Goal: Task Accomplishment & Management: Manage account settings

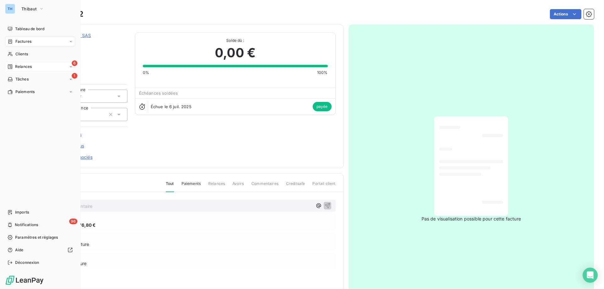
click at [10, 66] on icon at bounding box center [10, 67] width 4 height 4
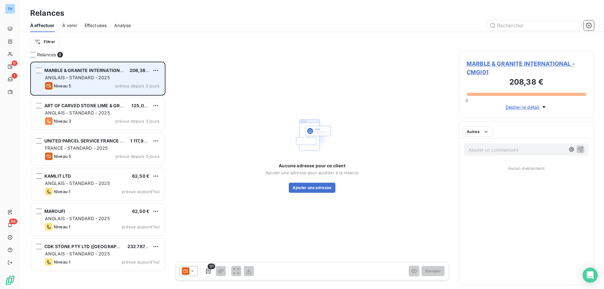
scroll to position [223, 131]
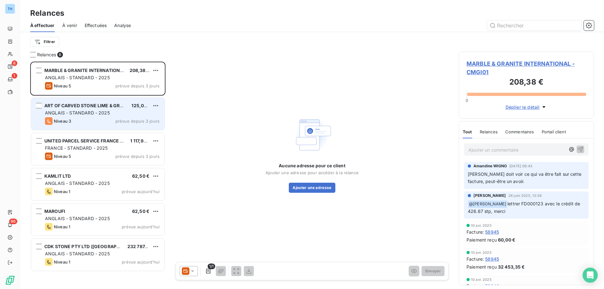
click at [82, 120] on div "Niveau 3 prévue depuis 3 jours" at bounding box center [102, 121] width 115 height 8
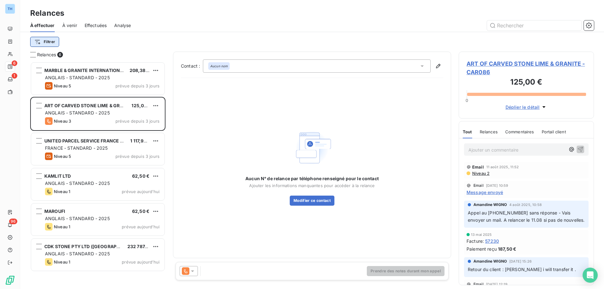
click at [44, 42] on html "TH 6 1 96 Relances À effectuer À venir Effectuées Analyse Filtrer Relances 6 MA…" at bounding box center [302, 144] width 604 height 289
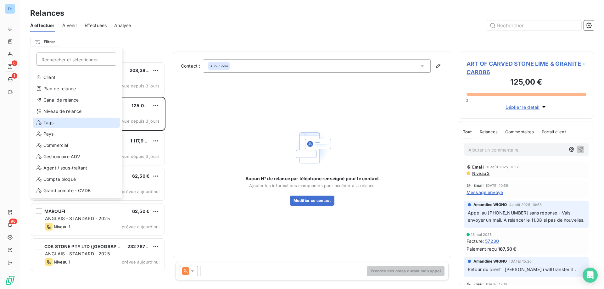
click at [50, 124] on div "Tags" at bounding box center [76, 123] width 87 height 10
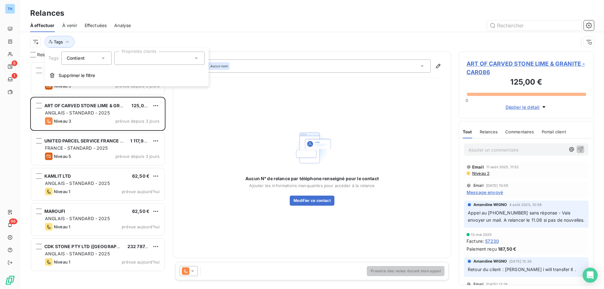
click at [144, 61] on div at bounding box center [159, 58] width 91 height 13
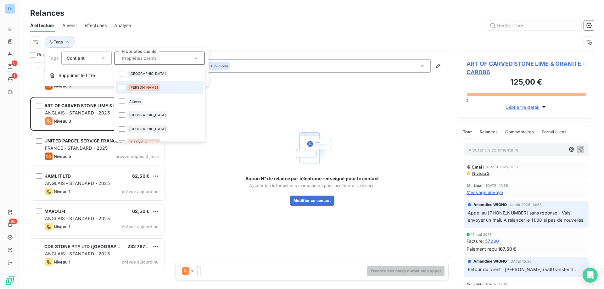
click at [149, 88] on span "Alexia Dubourg" at bounding box center [143, 88] width 29 height 4
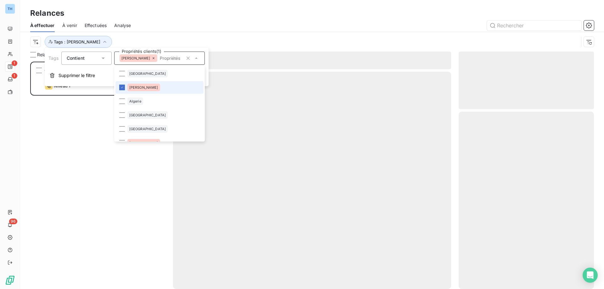
scroll to position [223, 131]
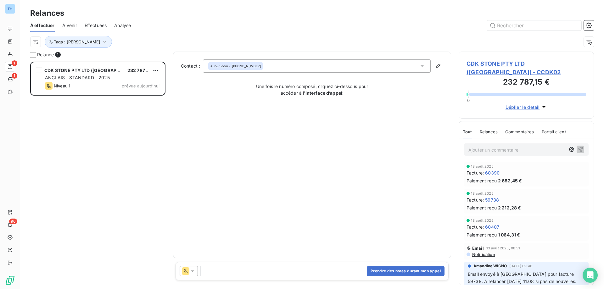
click at [167, 25] on div at bounding box center [366, 25] width 456 height 10
click at [485, 64] on span "CDK STONE PTY LTD (AUSTRALIA) - CCDK02" at bounding box center [527, 67] width 120 height 17
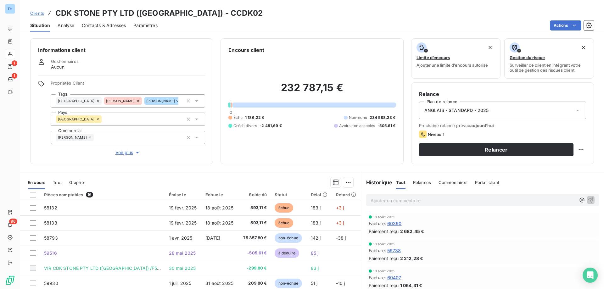
click at [387, 200] on p "Ajouter un commentaire ﻿" at bounding box center [473, 201] width 205 height 8
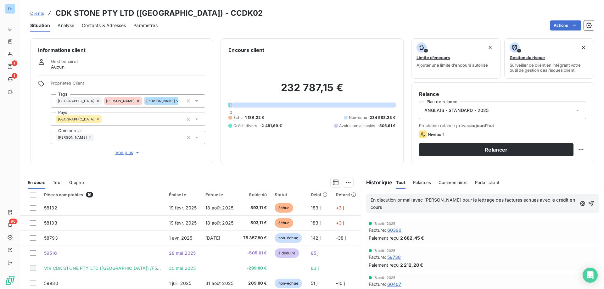
click at [389, 202] on span "En discution pr mail avec Aimee pour le lettrage des factures échues avec le cr…" at bounding box center [474, 203] width 206 height 13
click at [401, 200] on span "En discussion pr mail avec Aimee pour le lettrage des factures échues avec le c…" at bounding box center [472, 203] width 202 height 13
click at [418, 207] on p "En discussion par mail avec Aimee pour le lettrage des factures échues avec le …" at bounding box center [474, 204] width 206 height 14
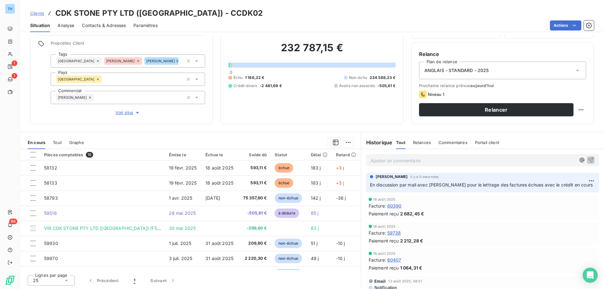
scroll to position [8, 0]
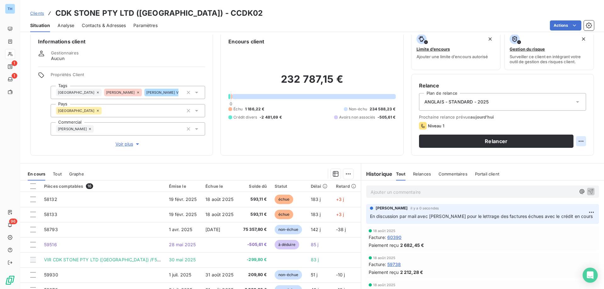
click at [574, 141] on html "TH 1 1 96 Clients CDK STONE PTY LTD (AUSTRALIA) - CCDK02 Situation Analyse Cont…" at bounding box center [302, 144] width 604 height 289
click at [552, 155] on div "Replanifier cette action" at bounding box center [550, 155] width 56 height 10
select select "7"
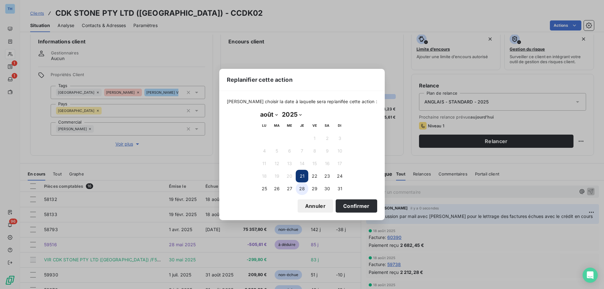
drag, startPoint x: 265, startPoint y: 187, endPoint x: 301, endPoint y: 191, distance: 36.1
click at [265, 187] on button "25" at bounding box center [264, 189] width 13 height 13
click at [354, 205] on button "Confirmer" at bounding box center [357, 206] width 42 height 13
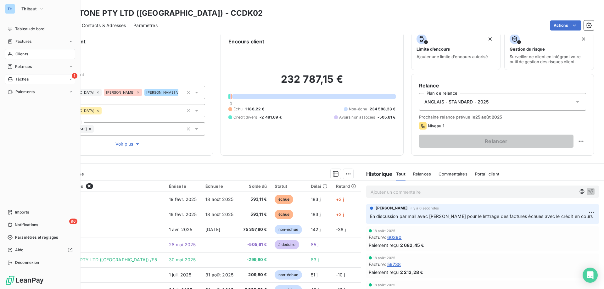
click at [11, 79] on icon at bounding box center [10, 79] width 5 height 5
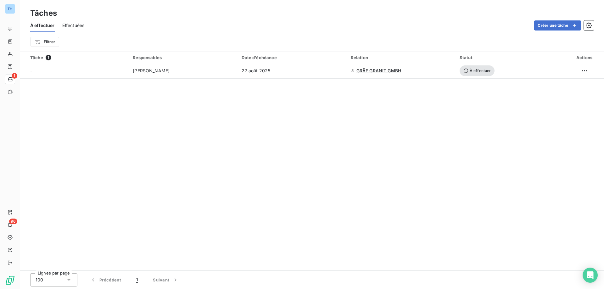
click at [203, 119] on div "Tâche 1 Responsables Date d'échéance Relation Statut Actions - Frederic Grassin…" at bounding box center [312, 161] width 584 height 219
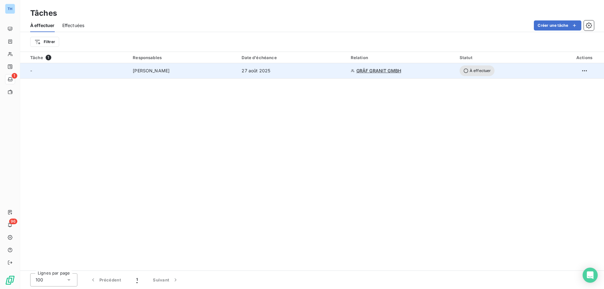
click at [172, 73] on div "Frederic Grassin" at bounding box center [183, 71] width 101 height 6
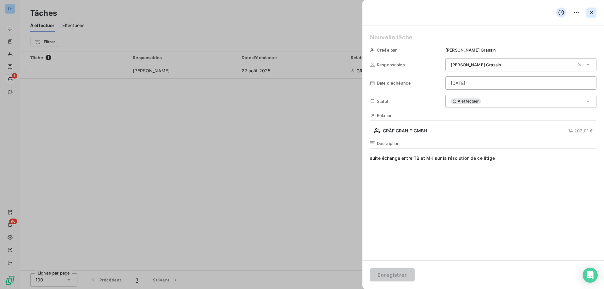
click at [592, 11] on icon "button" at bounding box center [592, 12] width 6 height 6
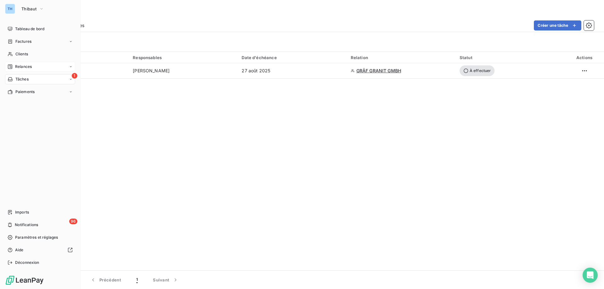
click at [12, 62] on div "Relances" at bounding box center [40, 67] width 70 height 10
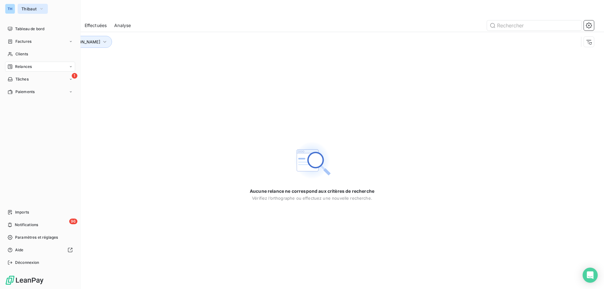
click at [31, 10] on span "Thibaut" at bounding box center [28, 8] width 15 height 5
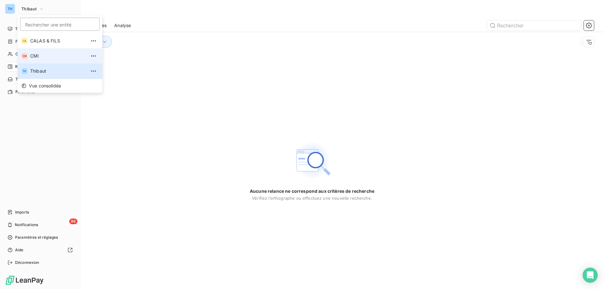
click at [42, 61] on li "CM CMI" at bounding box center [60, 55] width 85 height 15
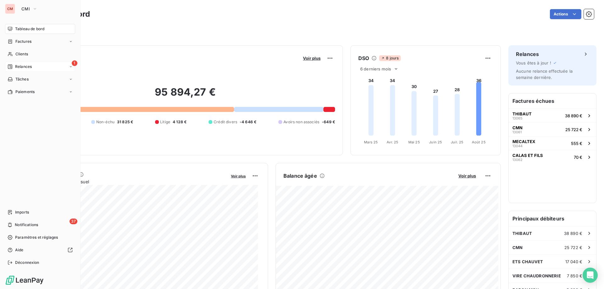
click at [11, 67] on icon at bounding box center [10, 67] width 4 height 4
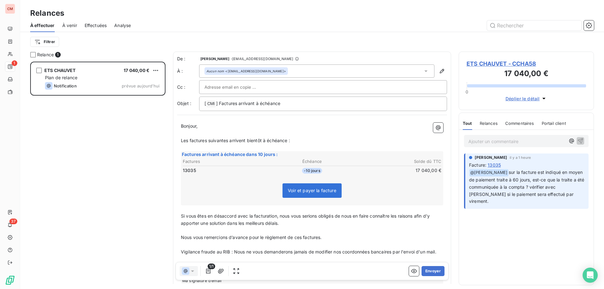
scroll to position [223, 131]
click at [502, 62] on span "ETS CHAUVET - CCHA58" at bounding box center [527, 63] width 120 height 8
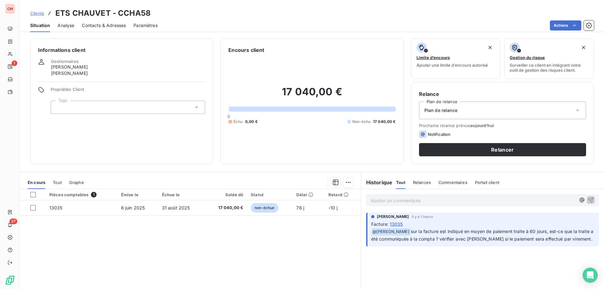
click at [567, 110] on div "Plan de relance" at bounding box center [502, 111] width 167 height 18
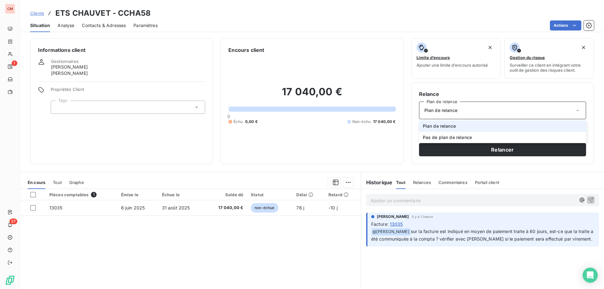
click at [567, 110] on div "Plan de relance" at bounding box center [502, 111] width 167 height 18
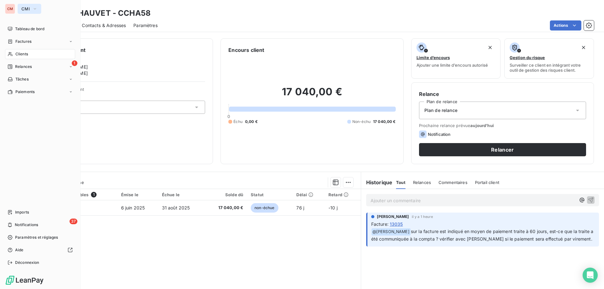
click at [34, 8] on icon "button" at bounding box center [34, 9] width 5 height 6
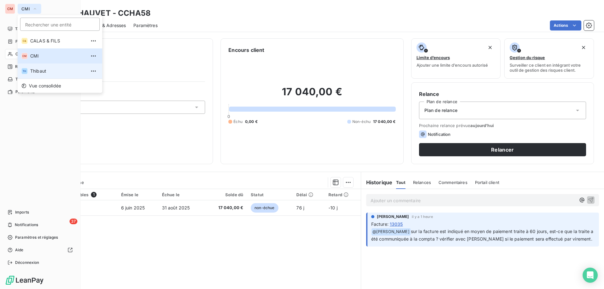
click at [46, 72] on span "Thibaut" at bounding box center [58, 71] width 56 height 6
